Goal: Task Accomplishment & Management: Manage account settings

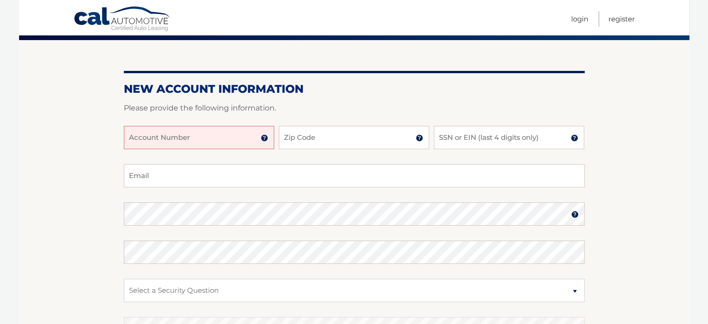
scroll to position [61, 0]
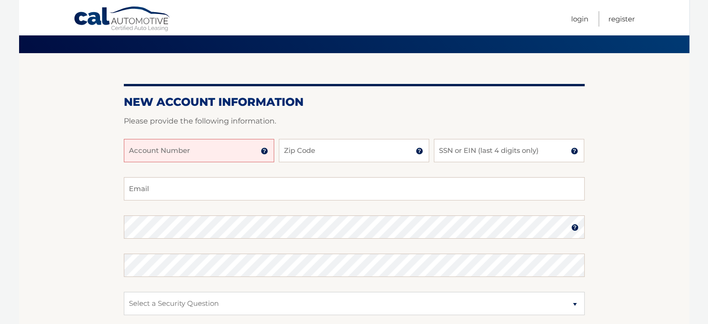
click at [201, 154] on input "Account Number" at bounding box center [199, 150] width 150 height 23
click at [259, 149] on input "Account Number" at bounding box center [199, 150] width 150 height 23
click at [264, 150] on img at bounding box center [264, 150] width 7 height 7
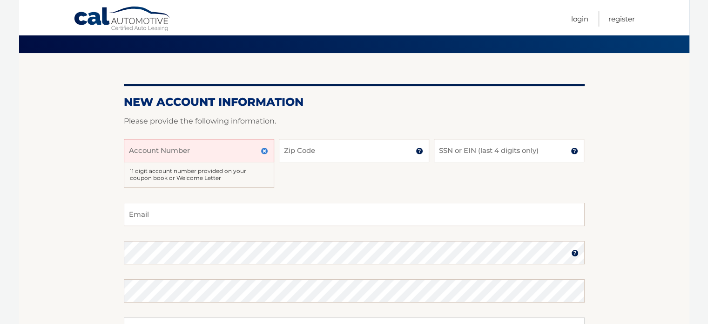
click at [218, 155] on input "Account Number" at bounding box center [199, 150] width 150 height 23
type input "44456023731"
click at [297, 148] on input "Zip Code" at bounding box center [354, 150] width 150 height 23
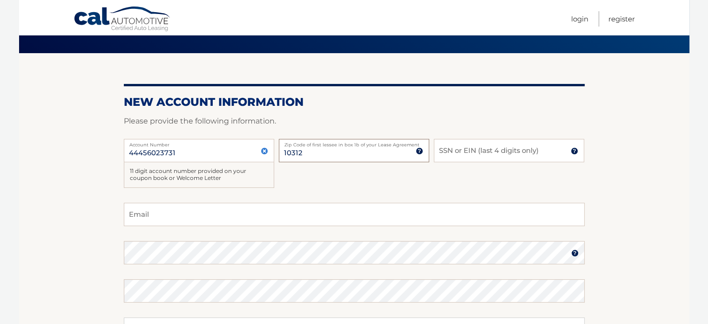
type input "10312"
click at [450, 155] on input "SSN or EIN (last 4 digits only)" at bounding box center [509, 150] width 150 height 23
type input "1396"
click at [222, 209] on input "Email" at bounding box center [354, 214] width 461 height 23
type input "melissajulian14@yahoo.com"
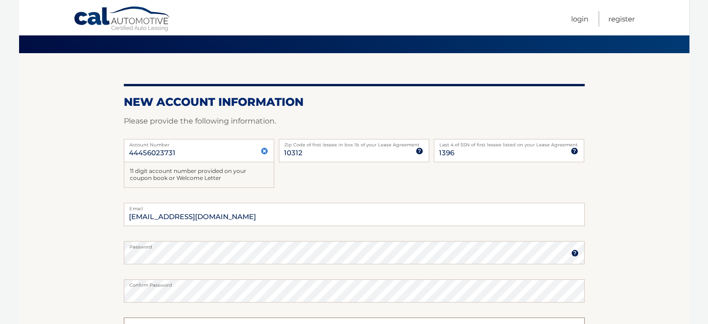
scroll to position [77, 0]
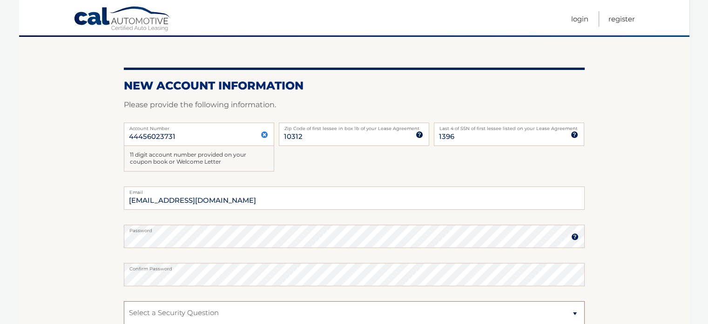
click at [143, 308] on select "Select a Security Question What was the name of your elementary school? What is…" at bounding box center [354, 312] width 461 height 23
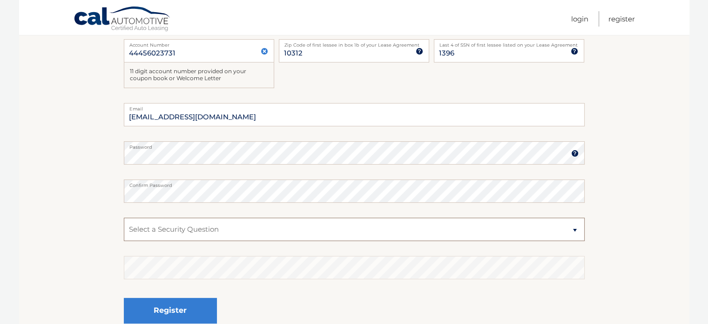
scroll to position [163, 0]
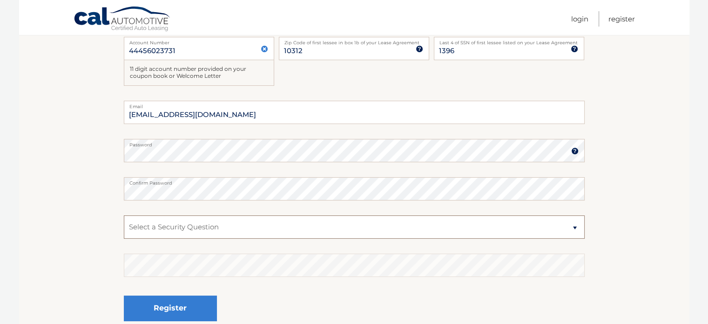
click at [171, 225] on select "Select a Security Question What was the name of your elementary school? What is…" at bounding box center [354, 226] width 461 height 23
select select "2"
click at [124, 215] on select "Select a Security Question What was the name of your elementary school? What is…" at bounding box center [354, 226] width 461 height 23
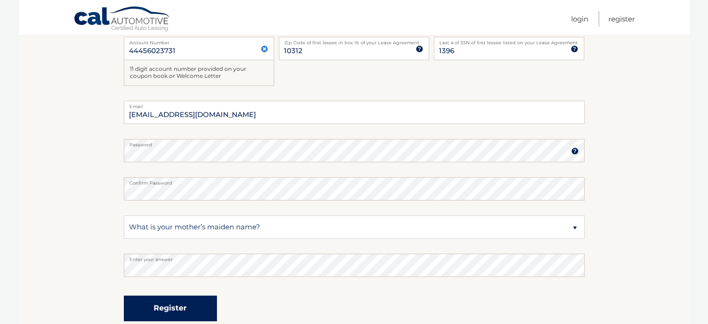
click at [174, 303] on button "Register" at bounding box center [170, 308] width 93 height 26
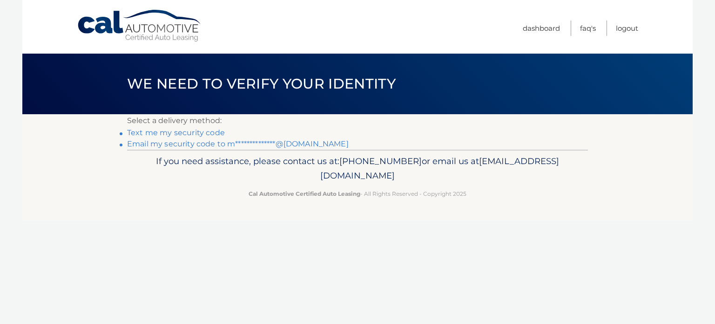
click at [165, 145] on link "**********" at bounding box center [238, 143] width 222 height 9
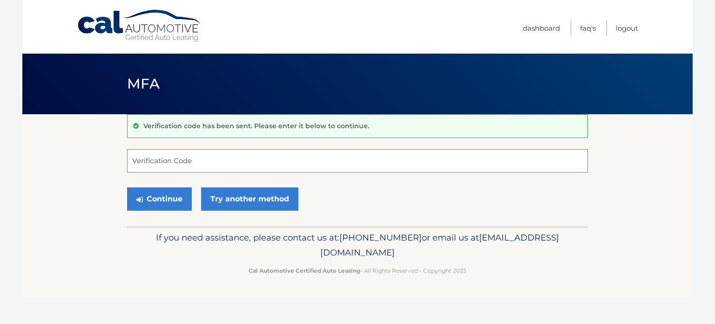
click at [177, 156] on input "Verification Code" at bounding box center [357, 160] width 461 height 23
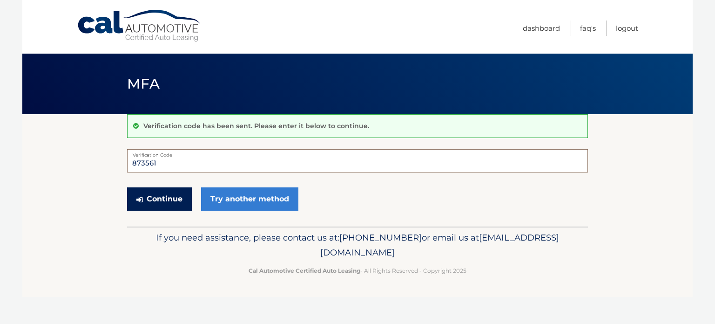
type input "873561"
click at [163, 200] on button "Continue" at bounding box center [159, 198] width 65 height 23
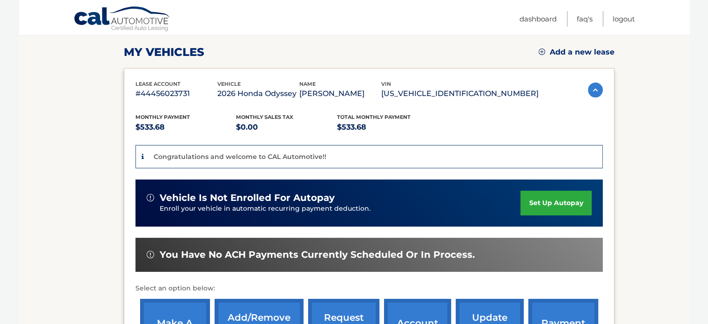
scroll to position [128, 0]
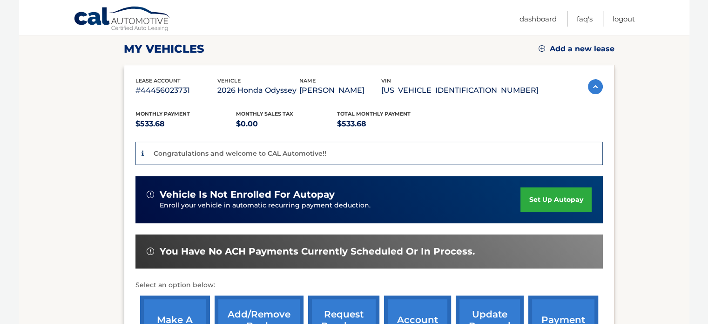
click at [534, 203] on link "set up autopay" at bounding box center [556, 199] width 71 height 25
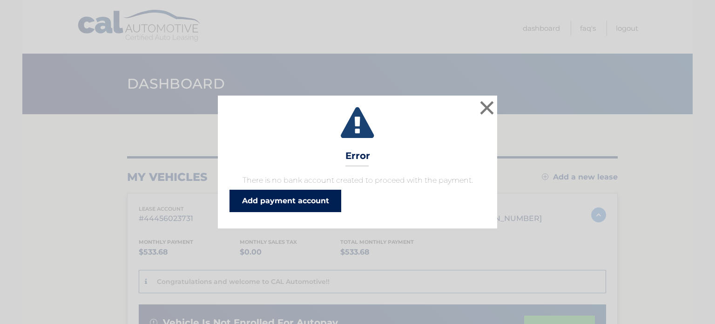
click at [301, 196] on link "Add payment account" at bounding box center [286, 201] width 112 height 22
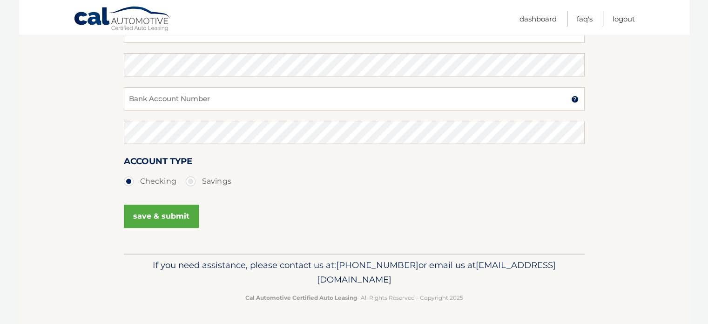
scroll to position [112, 0]
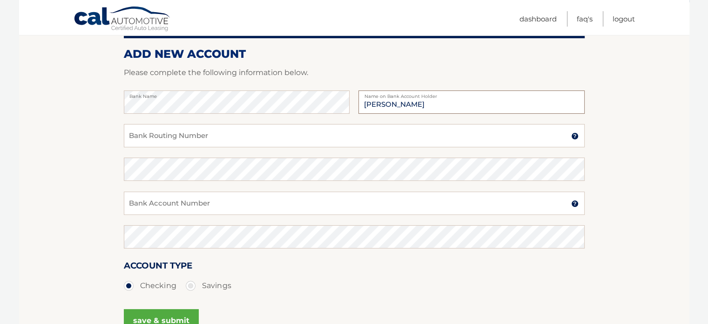
type input "[PERSON_NAME]"
click at [161, 124] on input "Bank Routing Number" at bounding box center [354, 135] width 461 height 23
type input "021000021"
type input "262185717"
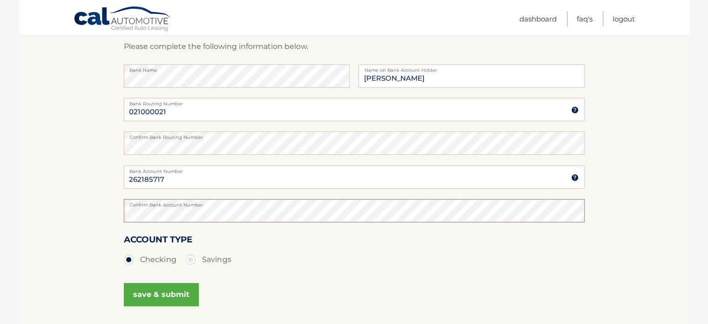
scroll to position [139, 0]
click at [168, 289] on button "save & submit" at bounding box center [161, 293] width 75 height 23
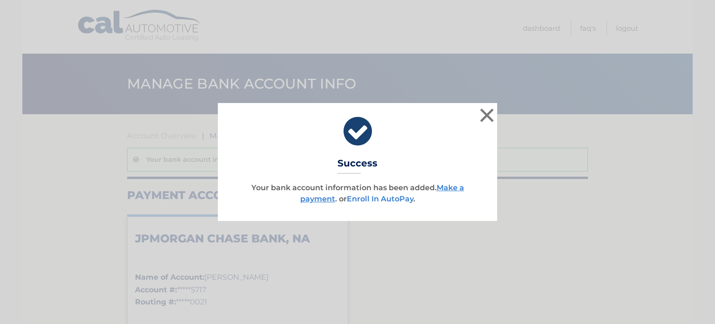
click at [399, 197] on link "Enroll In AutoPay" at bounding box center [380, 198] width 67 height 9
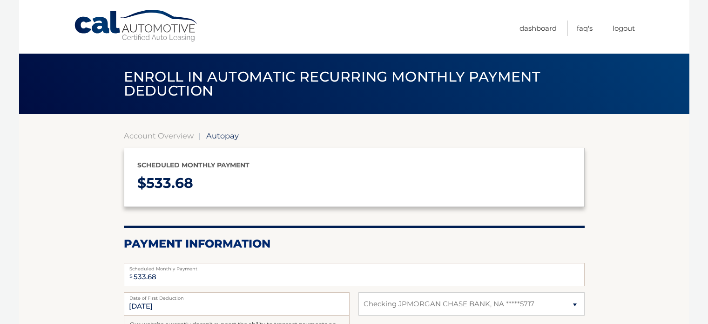
select select "ZGQ1ZjBmNjUtNTZmYy00MWRkLTkyOTEtYzFmZWY4NTE2MjZi"
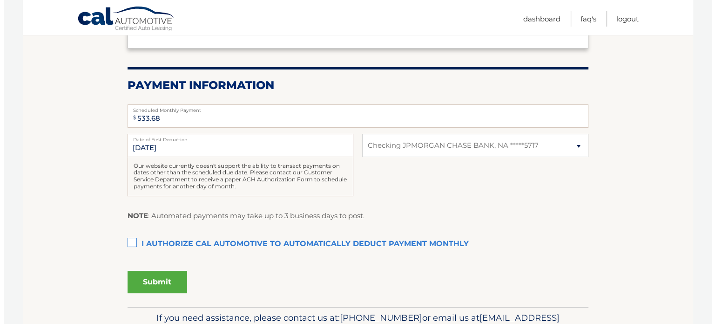
scroll to position [159, 0]
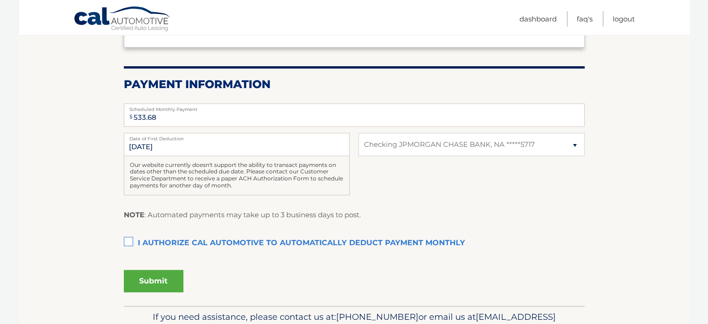
click at [130, 241] on label "I authorize cal automotive to automatically deduct payment monthly This checkbo…" at bounding box center [354, 243] width 461 height 19
click at [0, 0] on input "I authorize cal automotive to automatically deduct payment monthly This checkbo…" at bounding box center [0, 0] width 0 height 0
click at [157, 279] on button "Submit" at bounding box center [154, 281] width 60 height 22
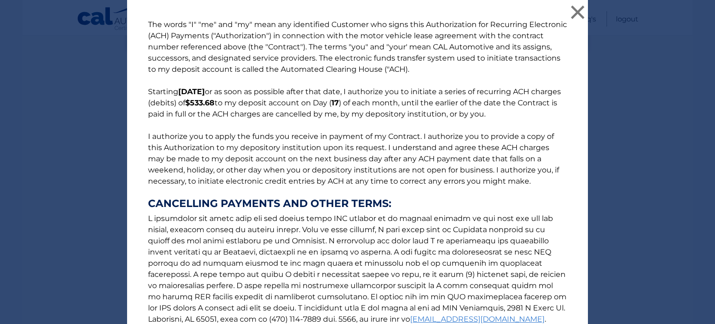
scroll to position [116, 0]
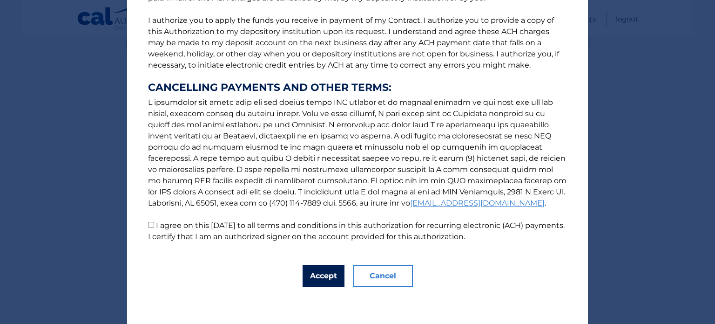
click at [314, 271] on button "Accept" at bounding box center [324, 275] width 42 height 22
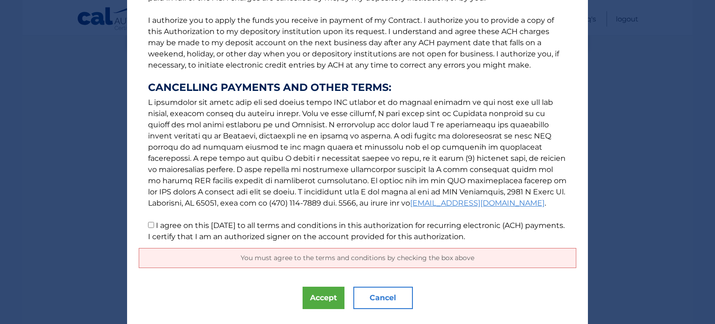
click at [147, 228] on p "The words "I" "me" and "my" mean any identified Customer who signs this Authori…" at bounding box center [358, 72] width 438 height 339
click at [149, 223] on input "I agree on this 09/30/2025 to all terms and conditions in this authorization fo…" at bounding box center [151, 225] width 6 height 6
checkbox input "true"
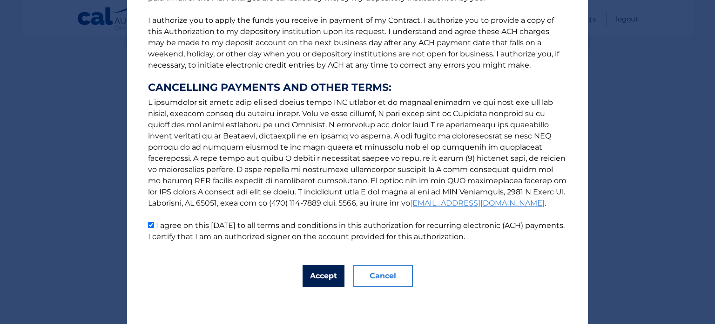
click at [328, 277] on button "Accept" at bounding box center [324, 275] width 42 height 22
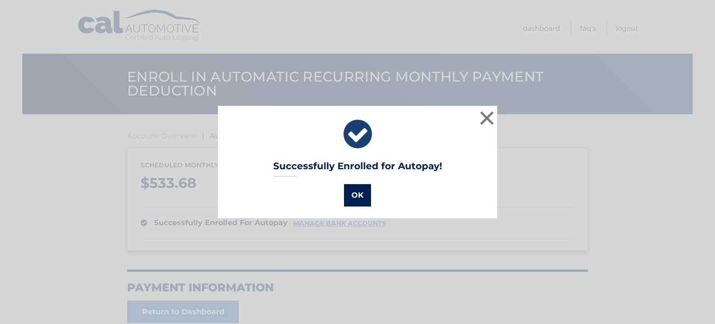
click at [346, 190] on button "OK" at bounding box center [357, 195] width 27 height 22
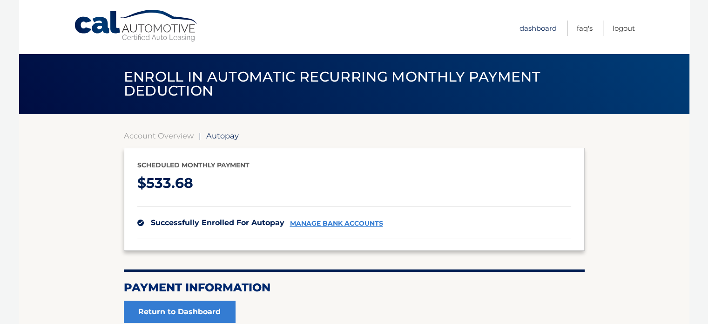
click at [544, 27] on link "Dashboard" at bounding box center [538, 27] width 37 height 15
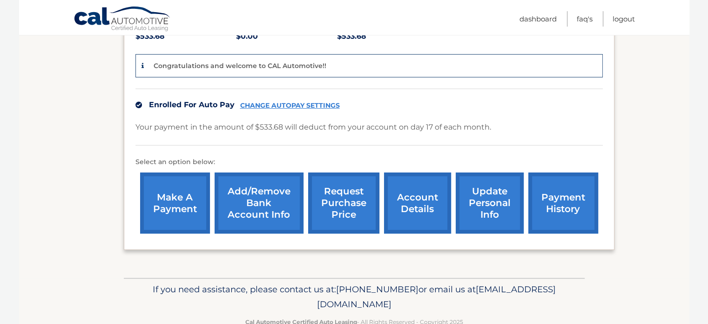
scroll to position [216, 0]
